Goal: Book appointment/travel/reservation

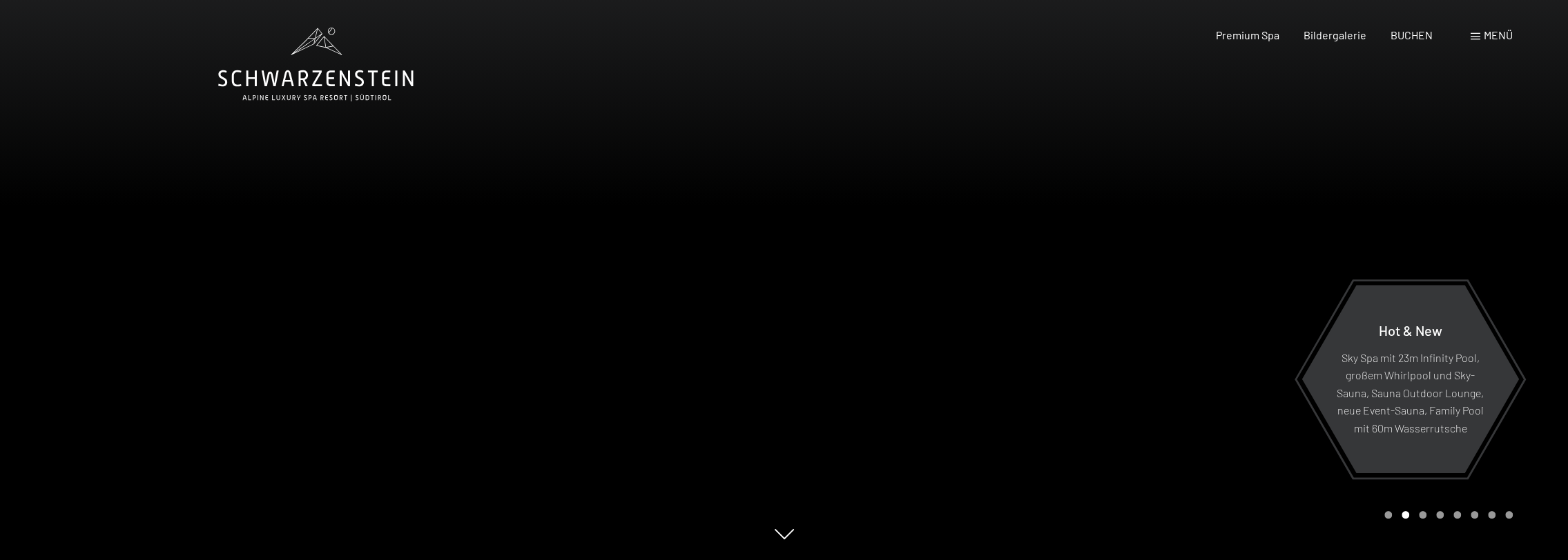
click at [1422, 515] on div "Carousel Page 3" at bounding box center [1422, 515] width 8 height 8
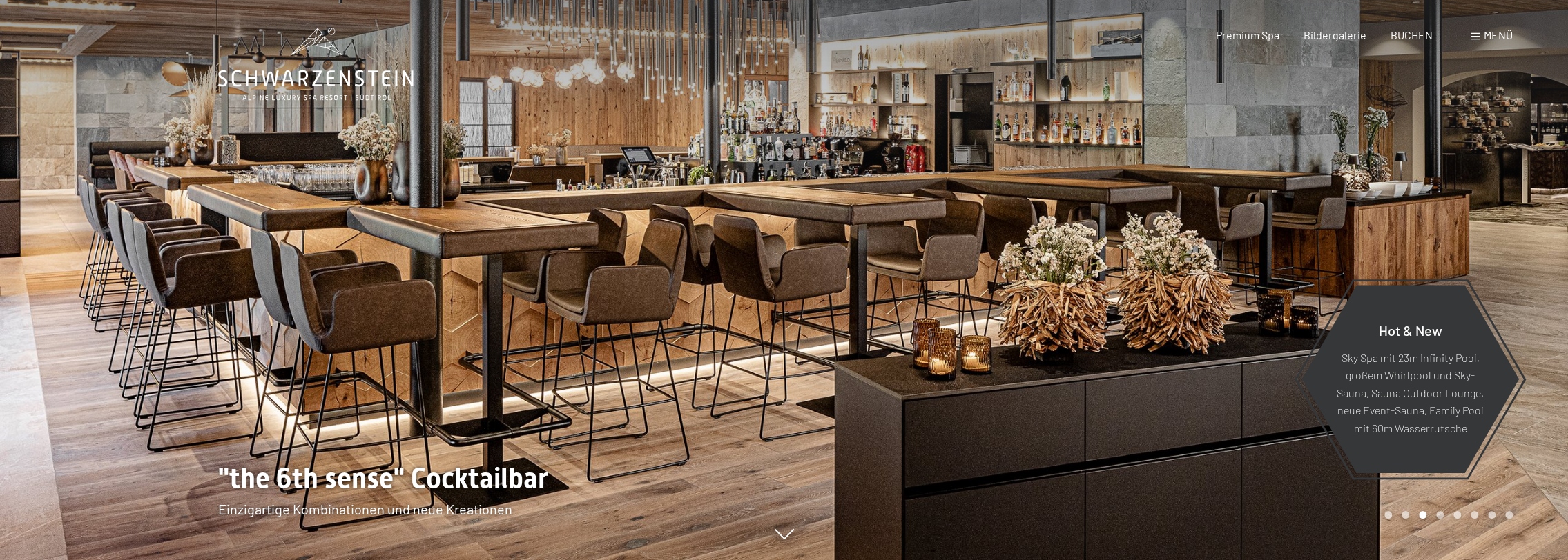
click at [1387, 517] on div "Carousel Page 1" at bounding box center [1387, 515] width 8 height 8
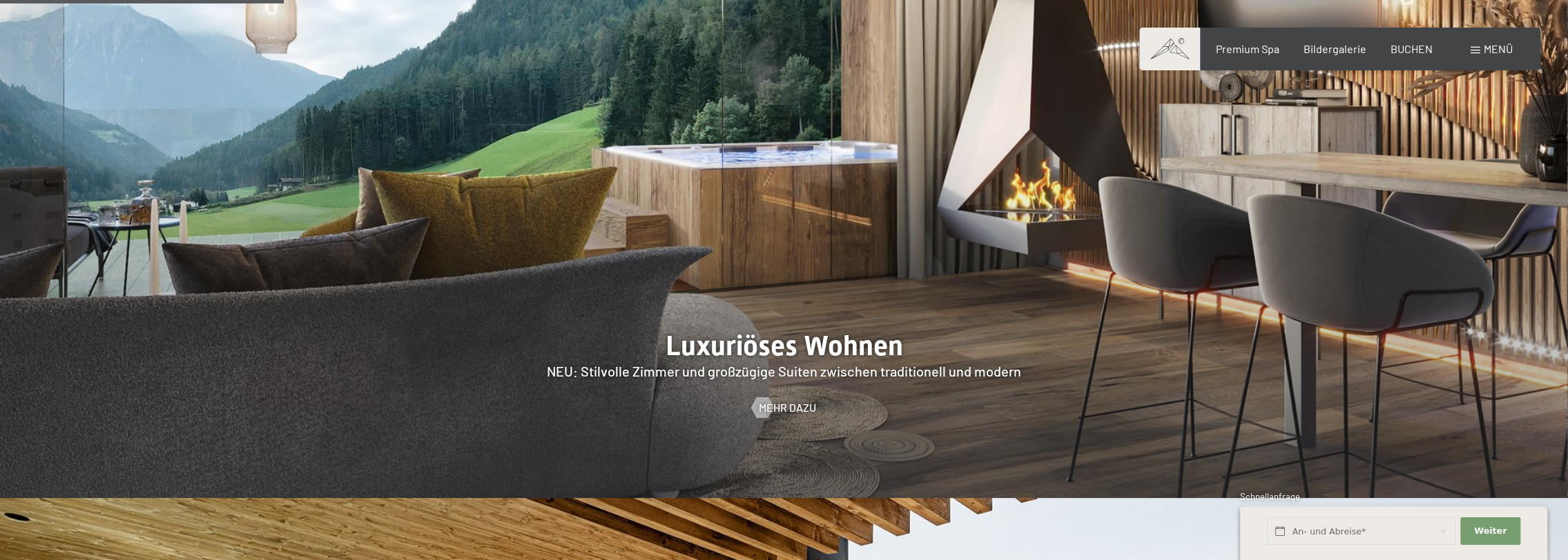
scroll to position [1518, 0]
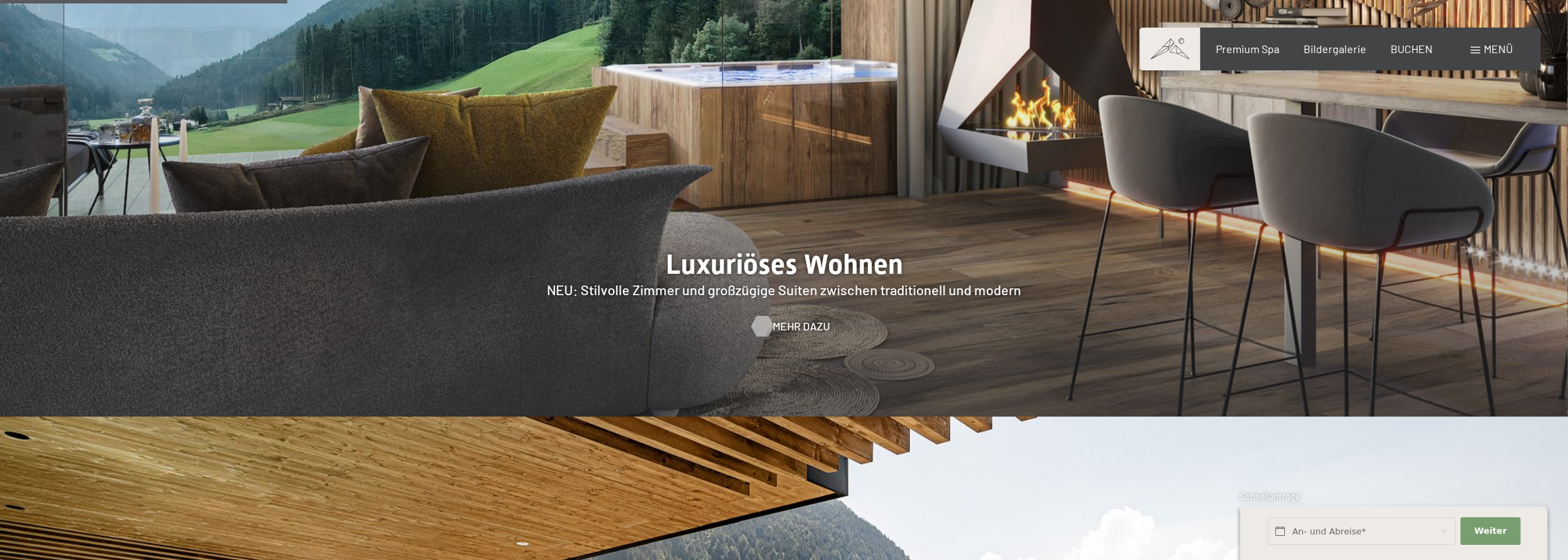
click at [779, 318] on span "Mehr dazu" at bounding box center [801, 326] width 58 height 15
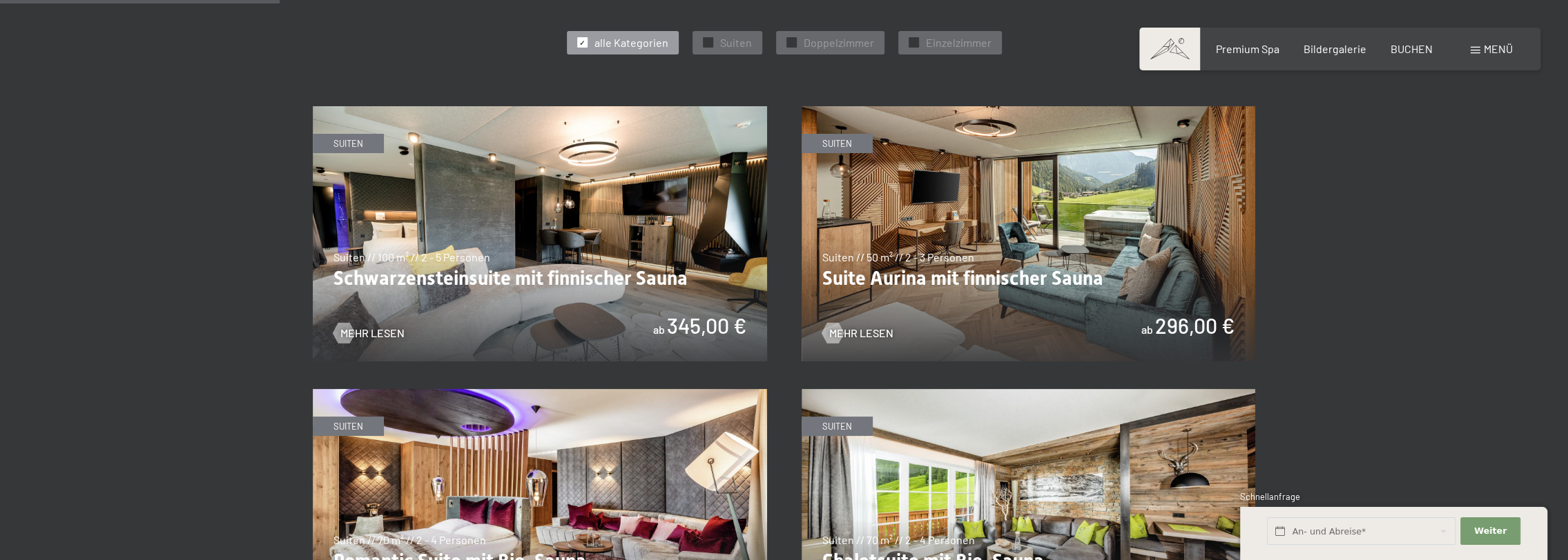
scroll to position [828, 0]
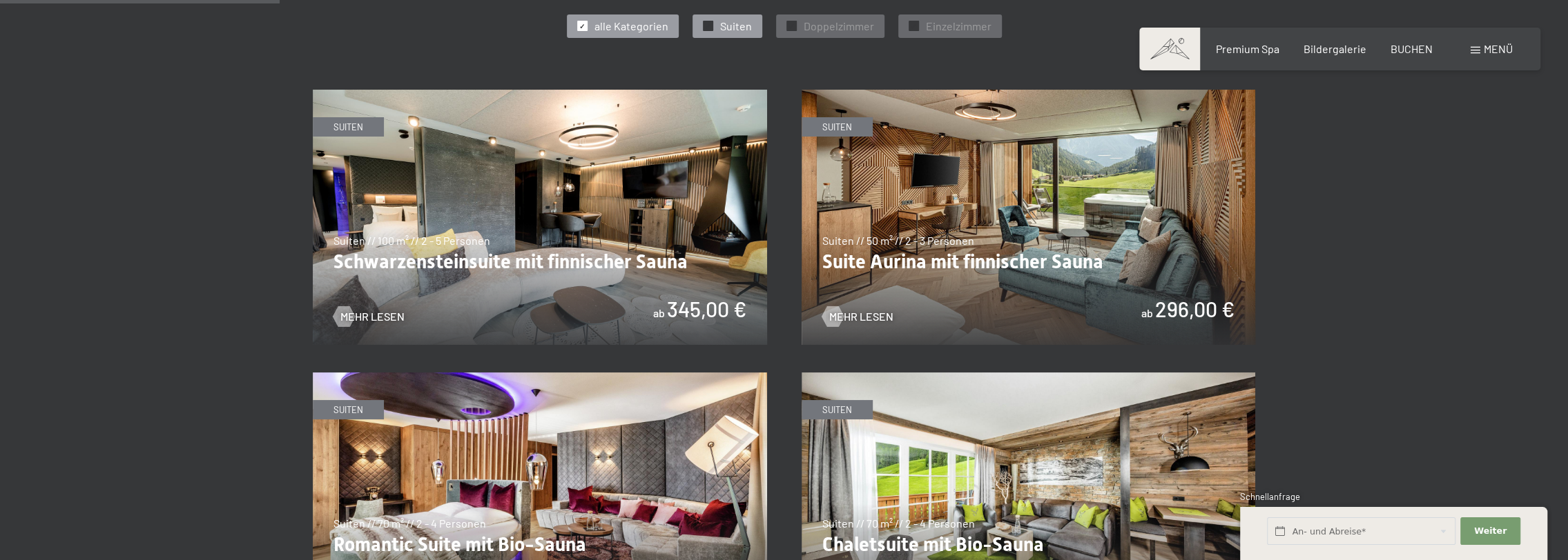
click at [746, 20] on span "Suiten" at bounding box center [736, 26] width 32 height 15
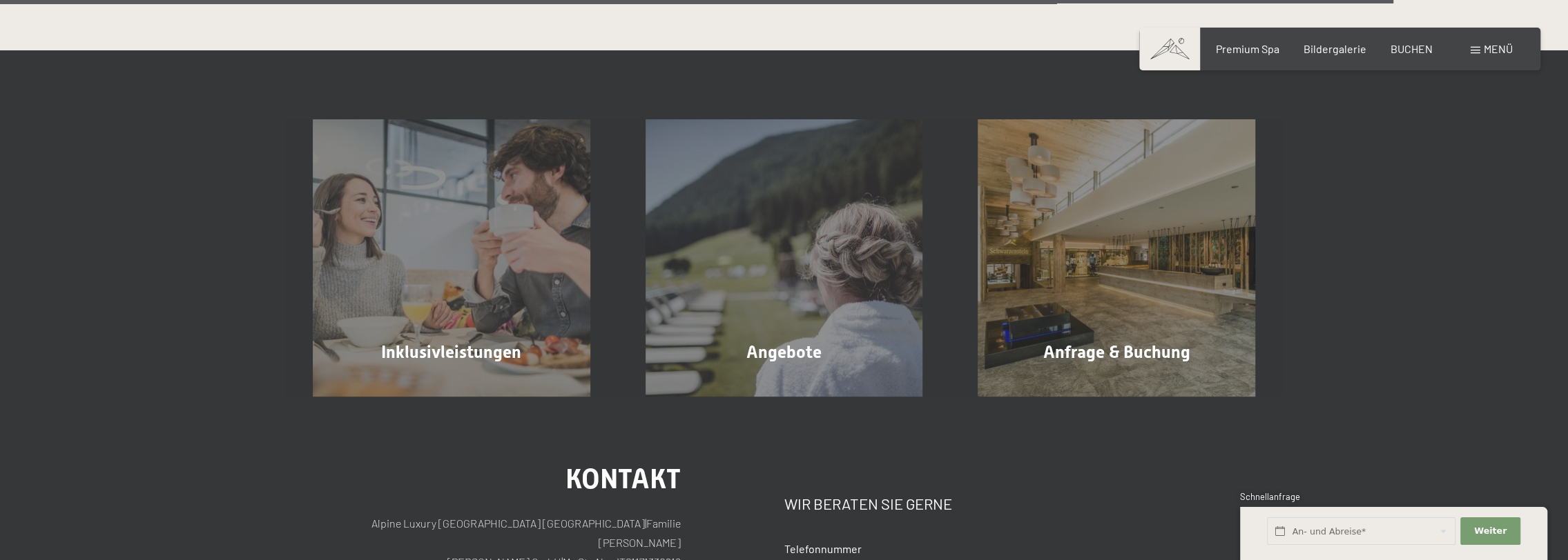
scroll to position [3175, 0]
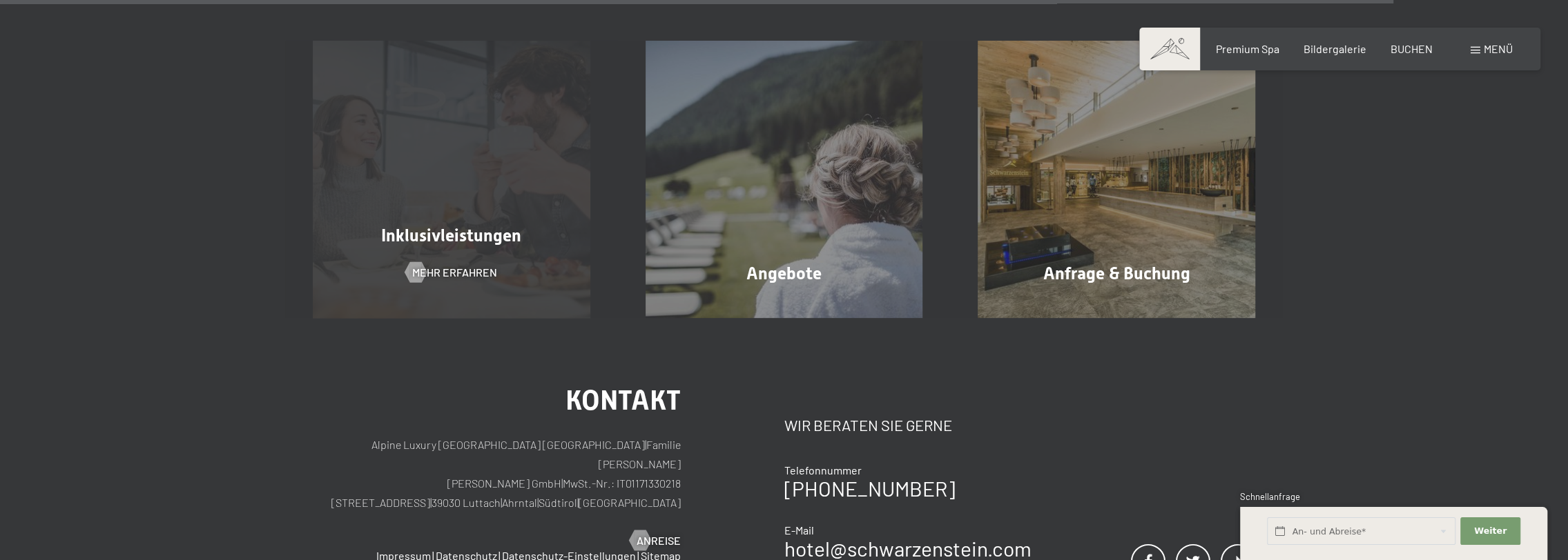
click at [473, 234] on span "Inklusivleistungen" at bounding box center [451, 235] width 140 height 20
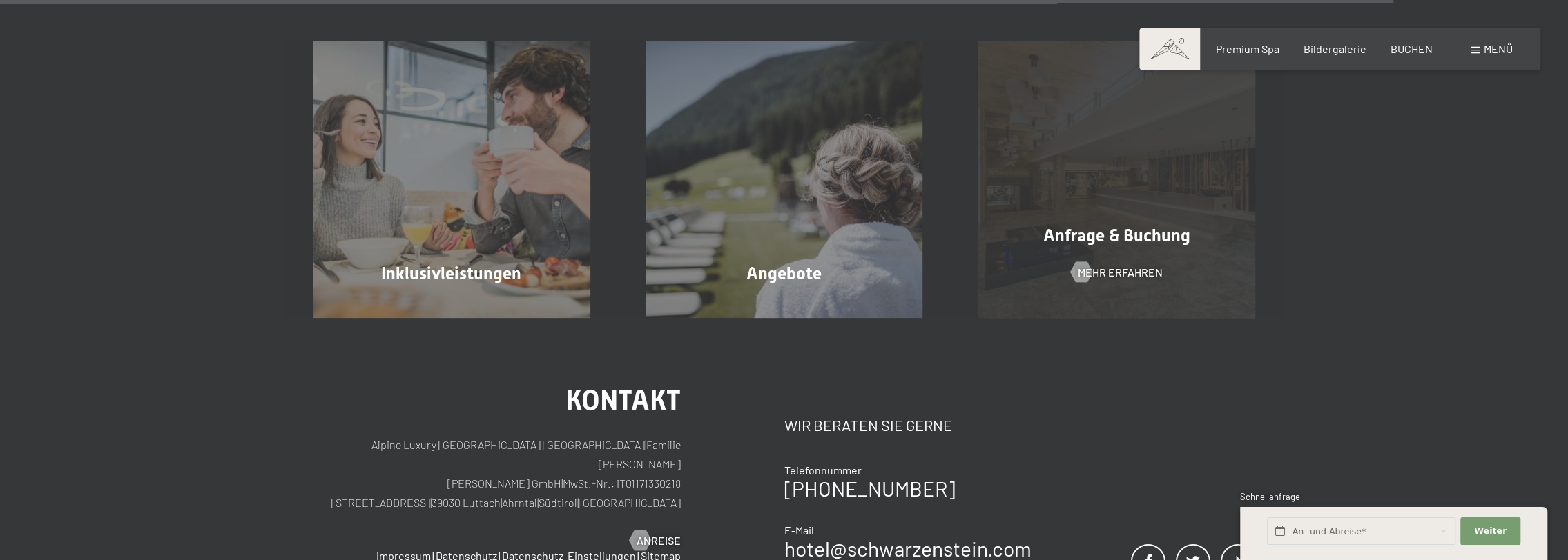
click at [1130, 242] on span "Anfrage & Buchung" at bounding box center [1117, 235] width 147 height 20
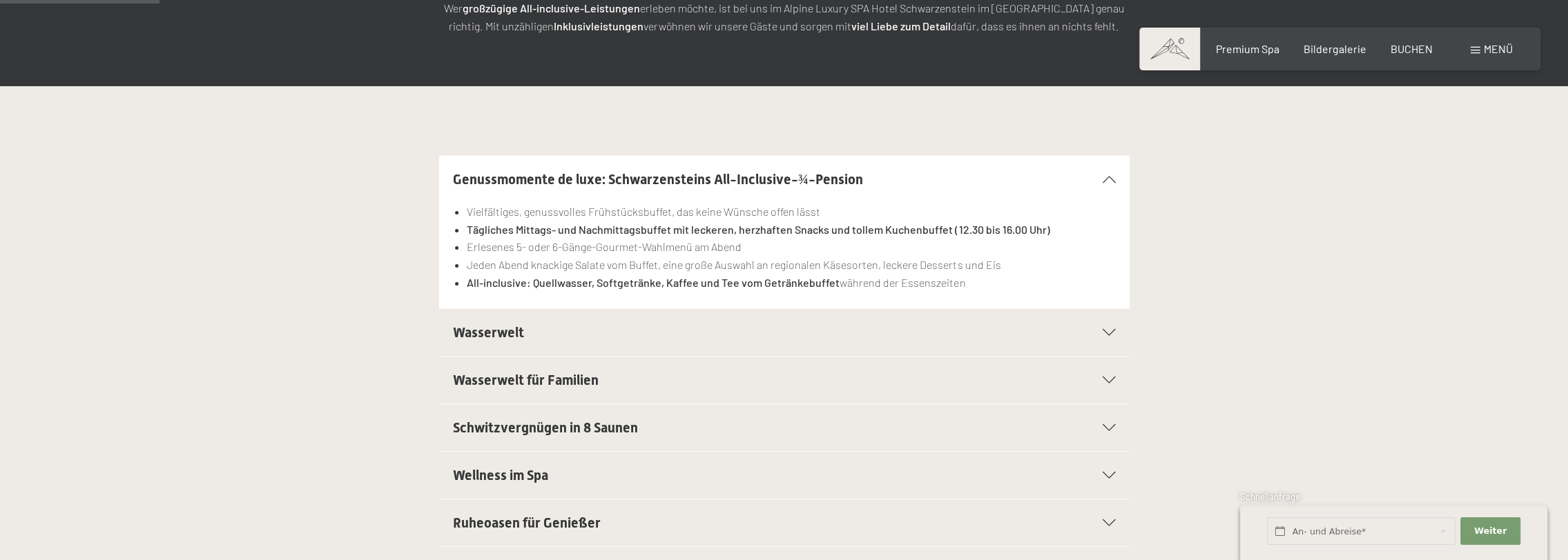
scroll to position [345, 0]
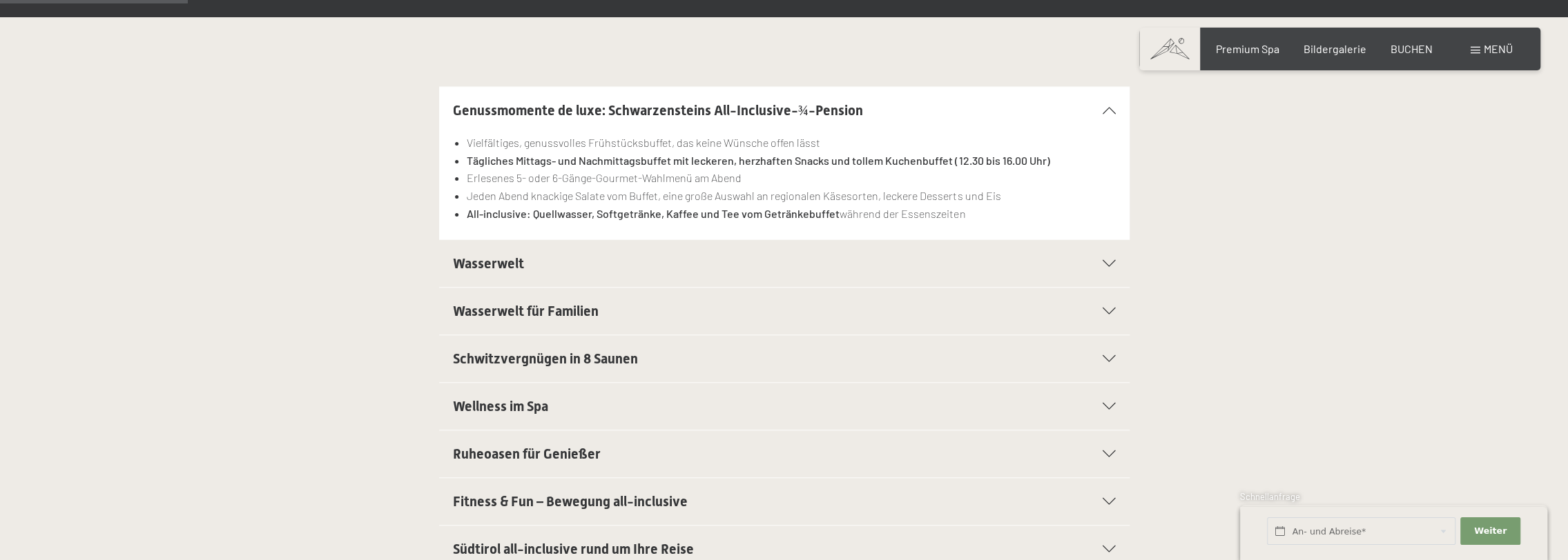
click at [518, 263] on span "Wasserwelt" at bounding box center [488, 264] width 71 height 17
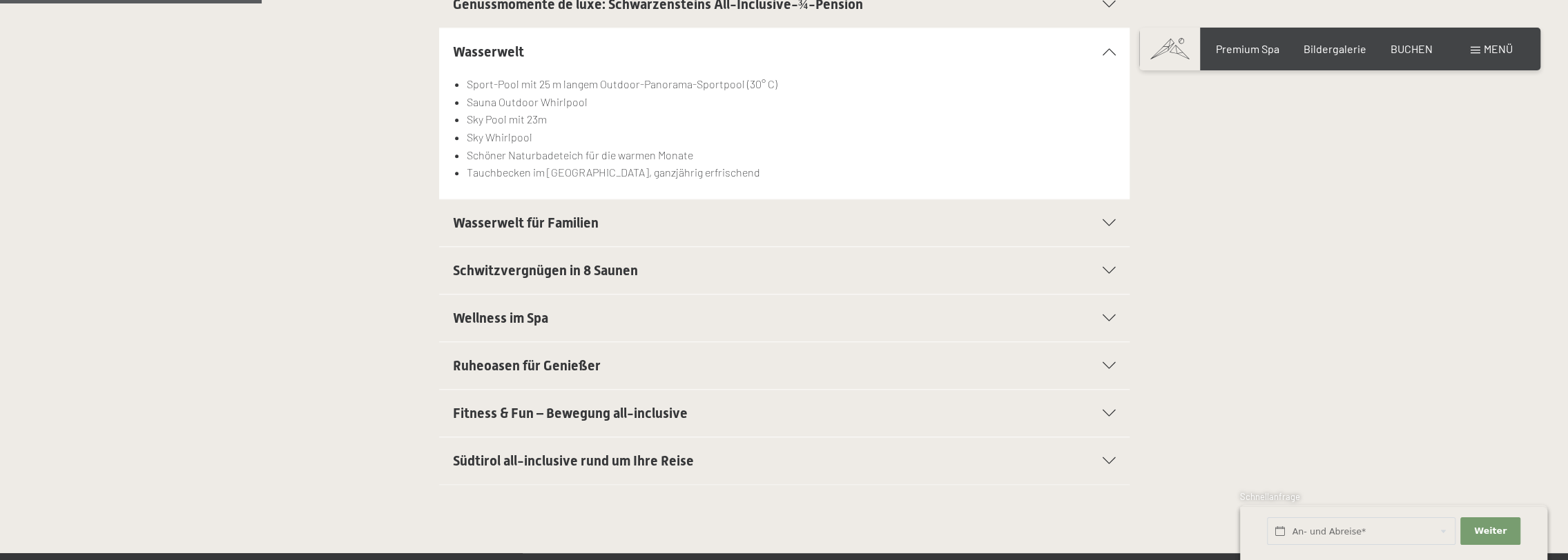
scroll to position [483, 0]
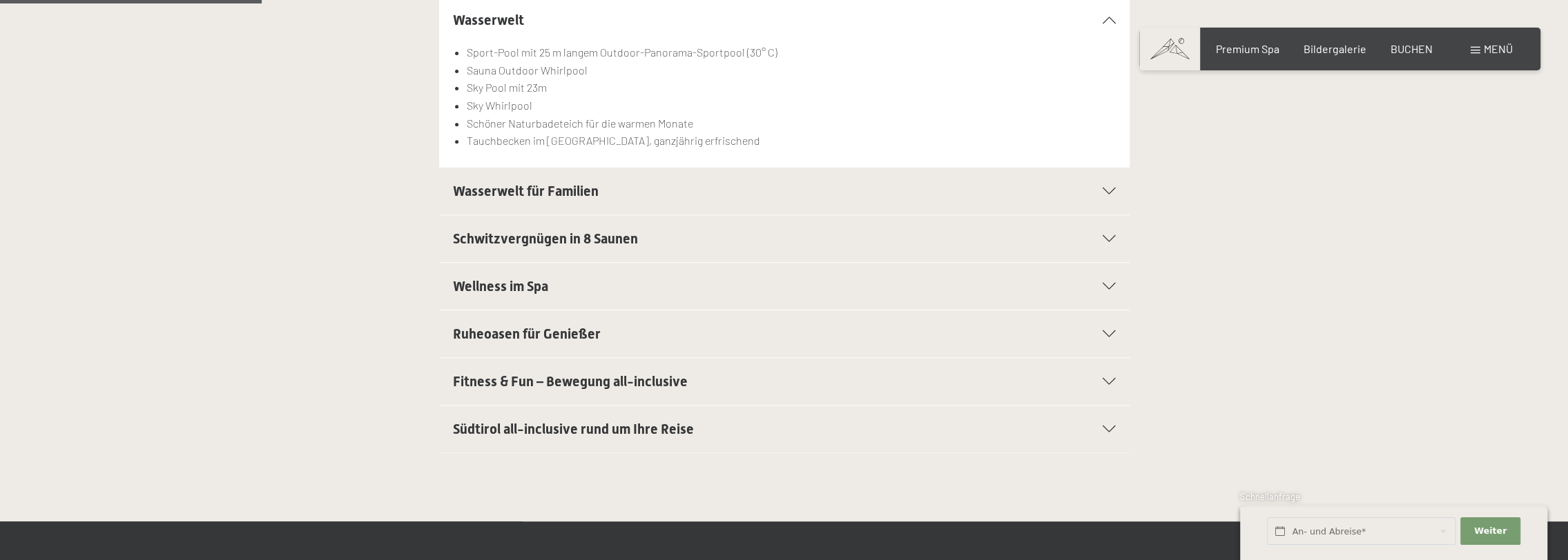
click at [552, 189] on span "Wasserwelt für Familien" at bounding box center [526, 191] width 146 height 17
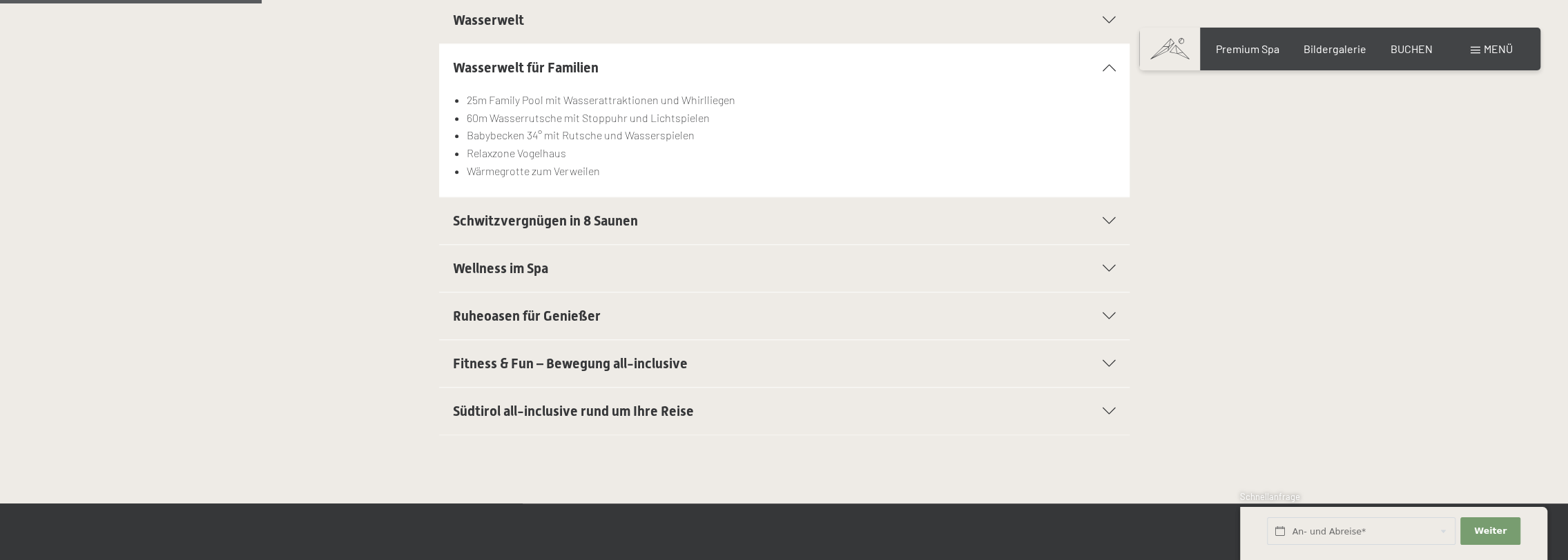
click at [556, 219] on span "Schwitzvergnügen in 8 Saunen" at bounding box center [545, 220] width 185 height 17
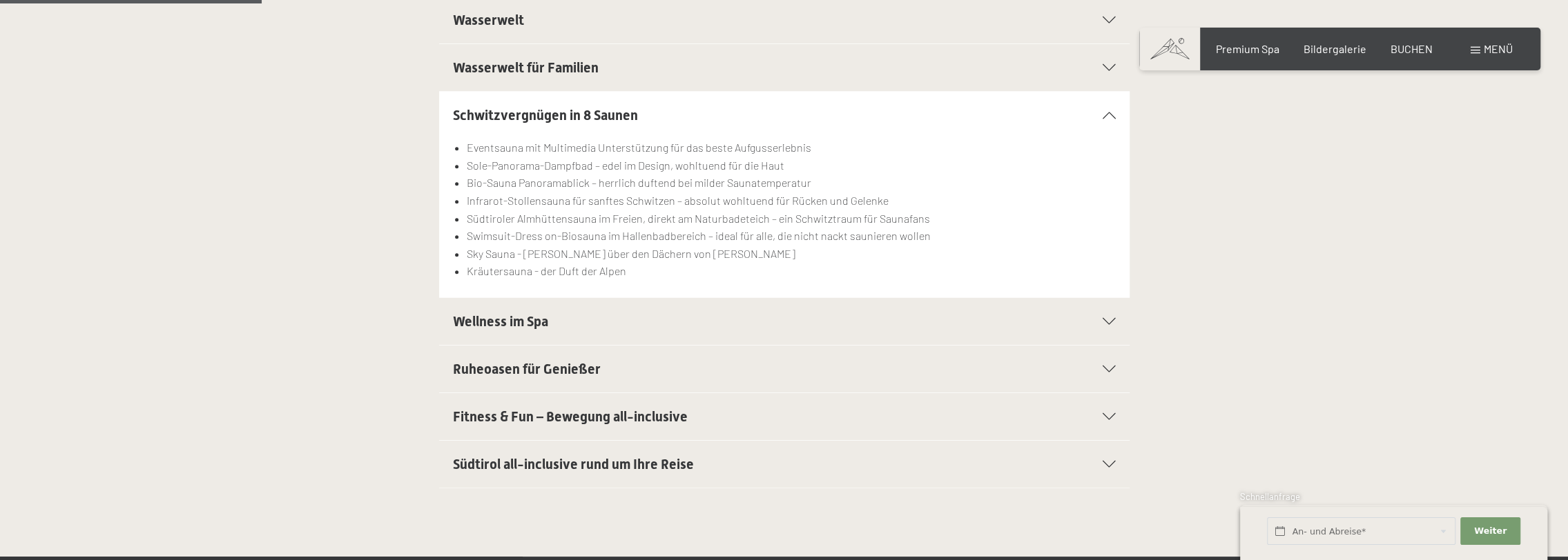
click at [578, 416] on span "Fitness & Fun – Bewegung all-inclusive" at bounding box center [570, 417] width 234 height 17
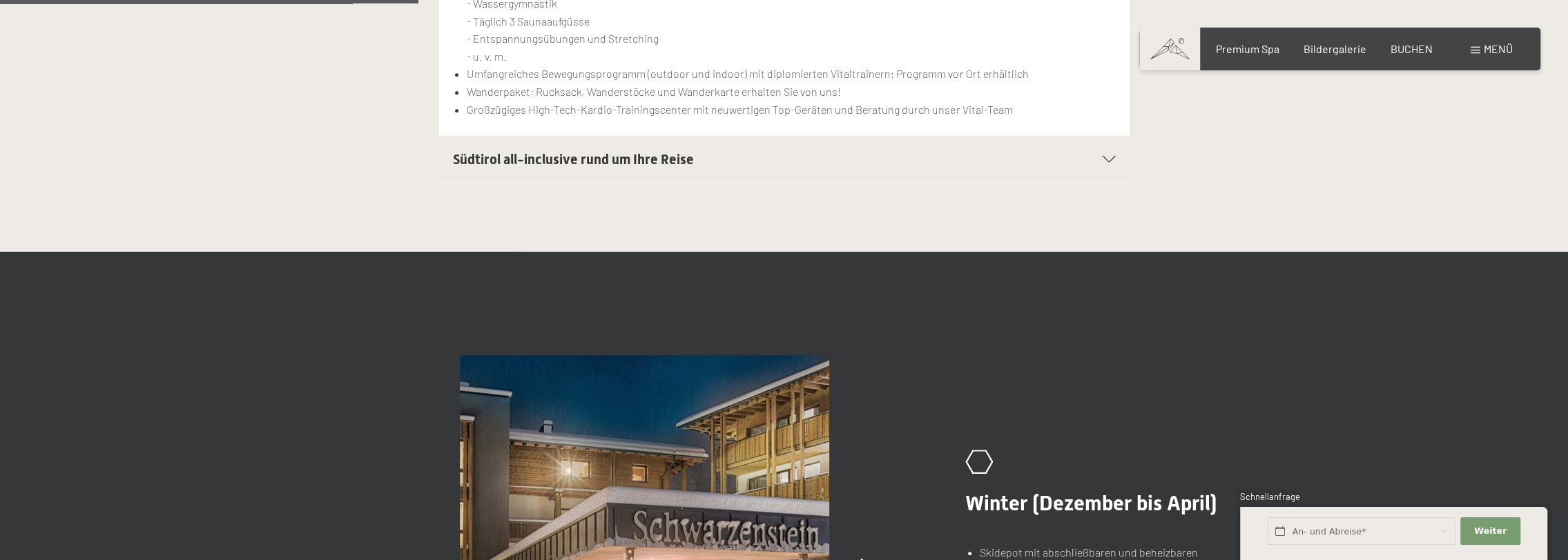
scroll to position [828, 0]
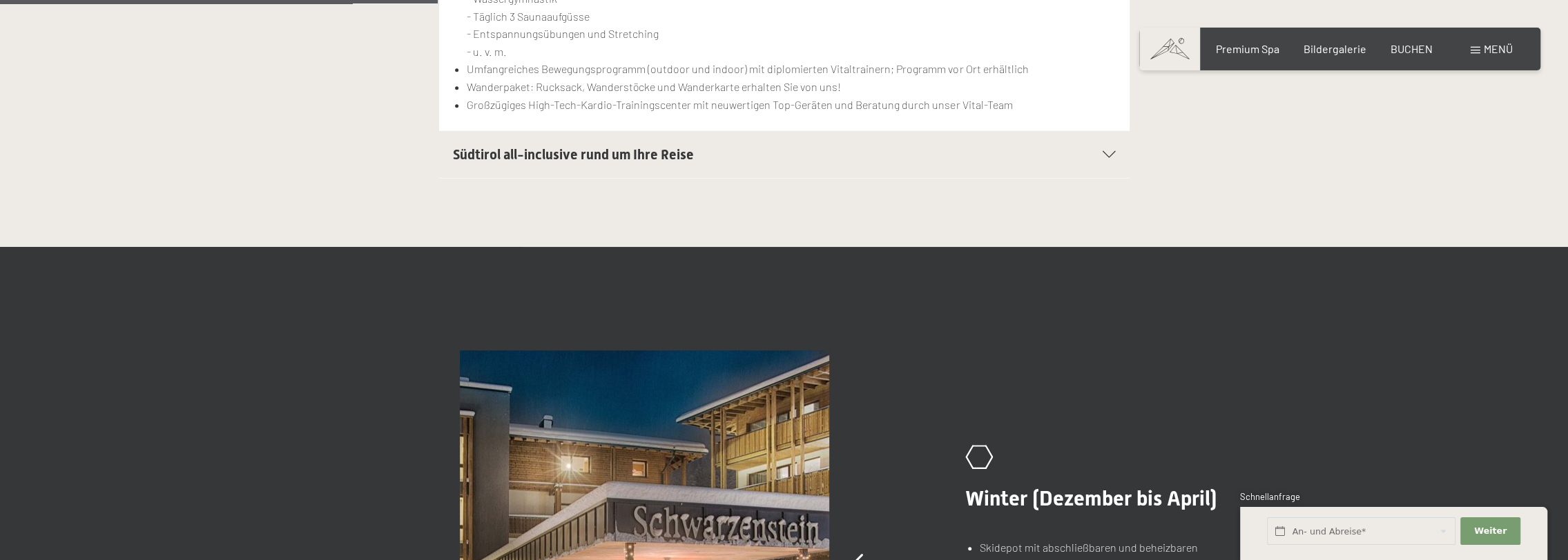
click at [562, 155] on span "Südtirol all-inclusive rund um Ihre Reise" at bounding box center [573, 154] width 241 height 17
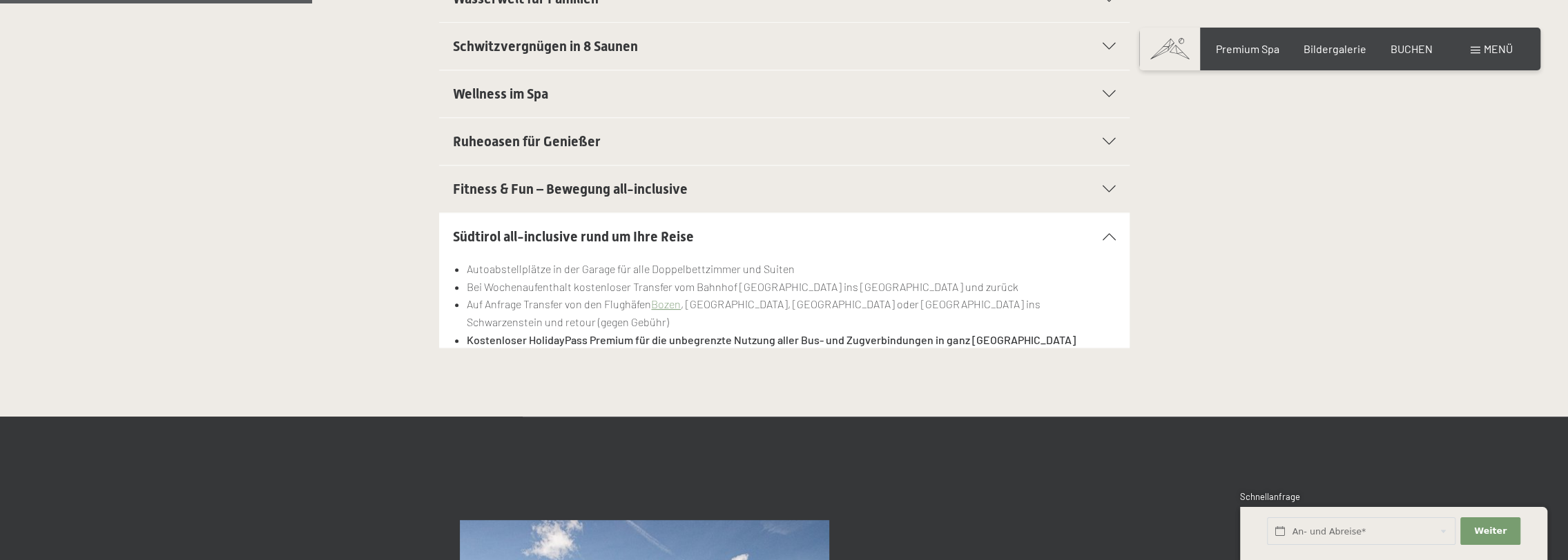
scroll to position [552, 0]
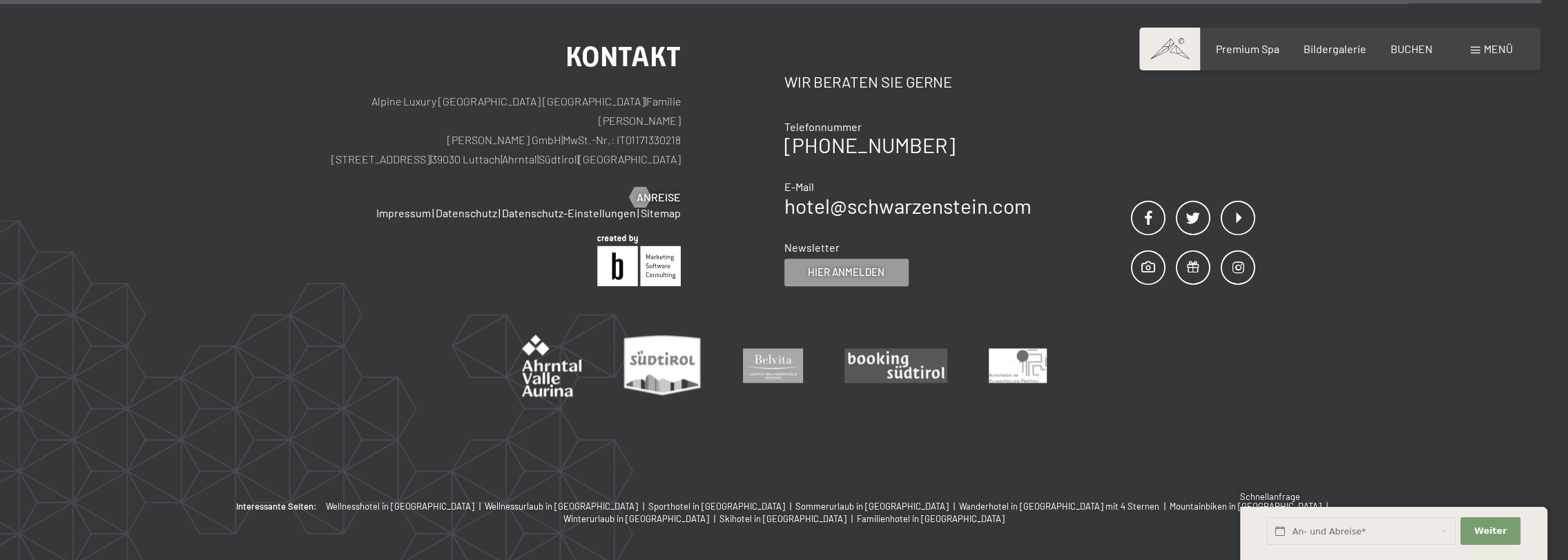
scroll to position [1346, 0]
